Goal: Navigation & Orientation: Find specific page/section

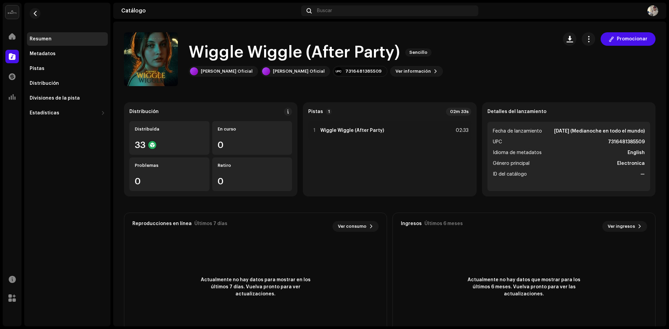
click at [11, 44] on div "Inicio" at bounding box center [12, 36] width 19 height 19
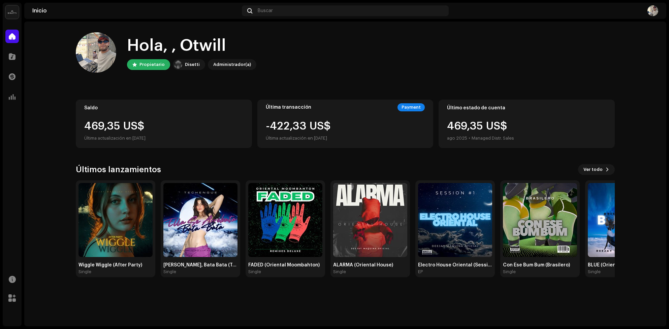
click at [189, 102] on div "Saldo 469,35 US$ Última actualización en [DATE]" at bounding box center [164, 124] width 176 height 48
click at [150, 128] on div "469,35 US$" at bounding box center [163, 126] width 159 height 11
click at [133, 230] on img at bounding box center [115, 220] width 74 height 74
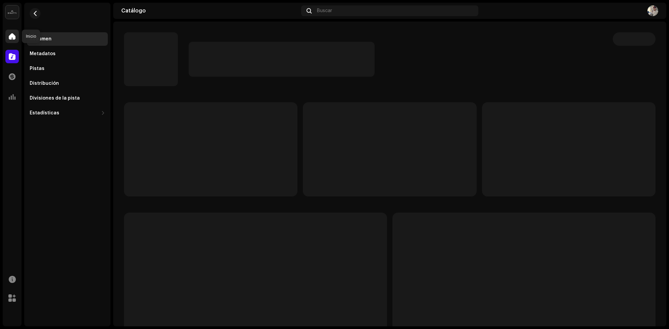
click at [11, 32] on div at bounding box center [11, 36] width 13 height 13
